Goal: Task Accomplishment & Management: Use online tool/utility

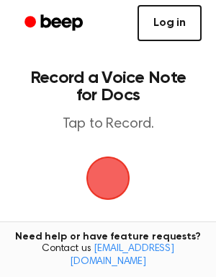
click at [159, 17] on link "Log in" at bounding box center [170, 23] width 64 height 36
click at [95, 155] on span "button" at bounding box center [108, 178] width 52 height 52
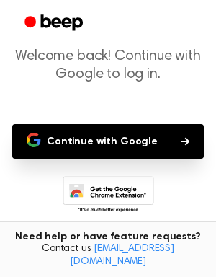
scroll to position [82, 0]
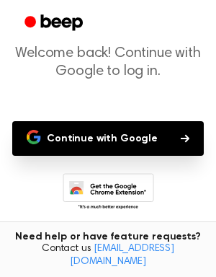
click at [128, 136] on button "Continue with Google" at bounding box center [108, 138] width 192 height 35
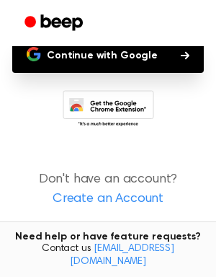
scroll to position [0, 0]
